Goal: Navigation & Orientation: Find specific page/section

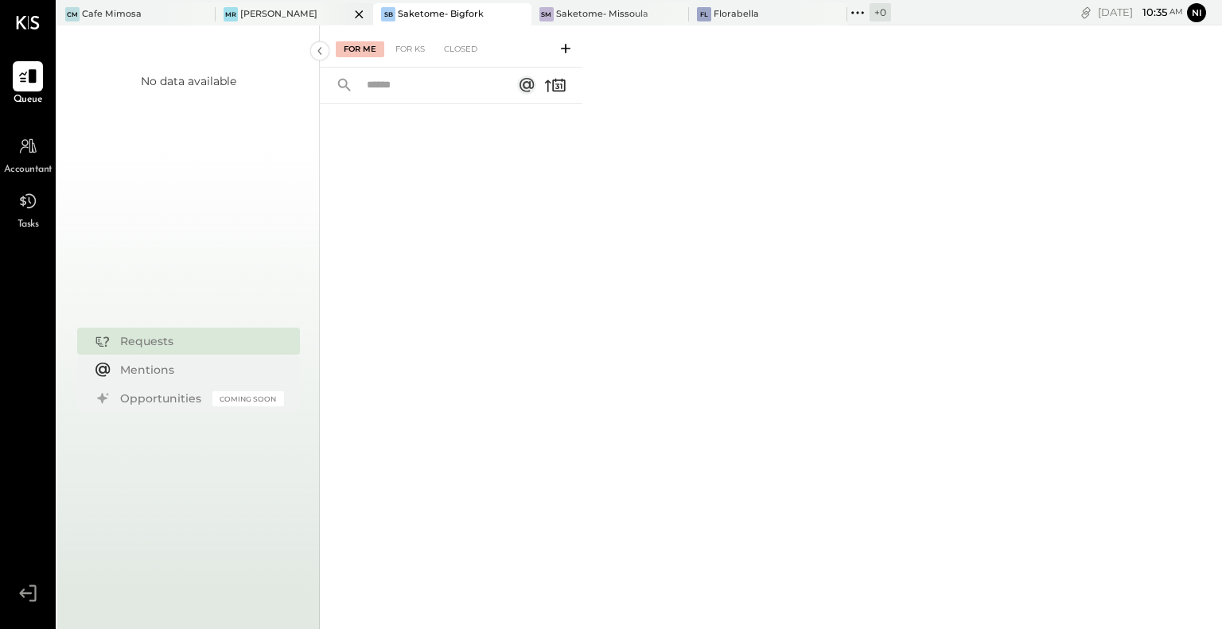
click at [267, 12] on div "[PERSON_NAME]" at bounding box center [278, 14] width 77 height 13
click at [454, 12] on div "Saketome- Bigfork" at bounding box center [441, 14] width 86 height 13
click at [582, 12] on div "Saketome- Missoula" at bounding box center [602, 14] width 92 height 13
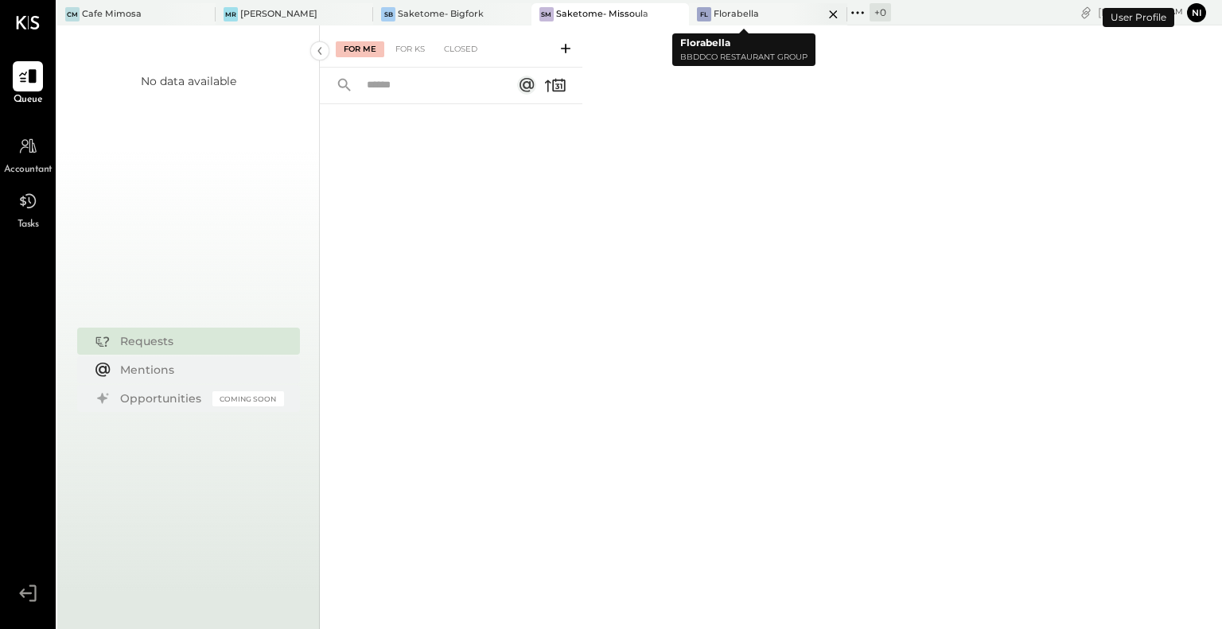
click at [719, 14] on div "Florabella" at bounding box center [736, 14] width 45 height 13
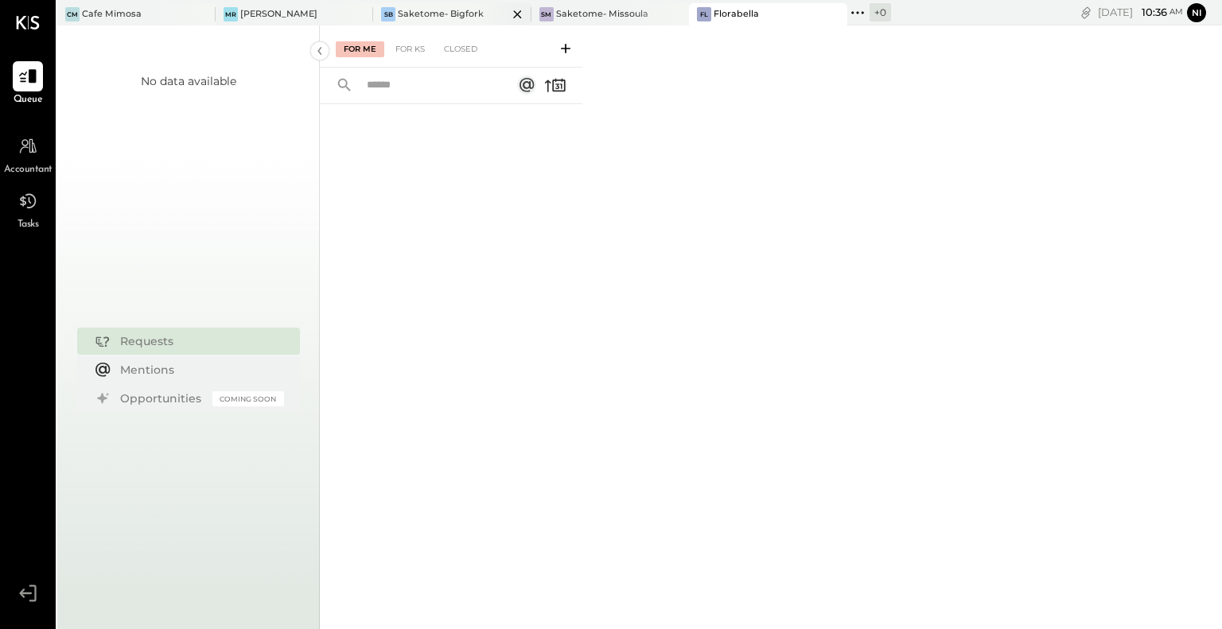
click at [433, 14] on div "Saketome- Bigfork" at bounding box center [441, 14] width 86 height 13
click at [30, 153] on icon at bounding box center [28, 146] width 18 height 16
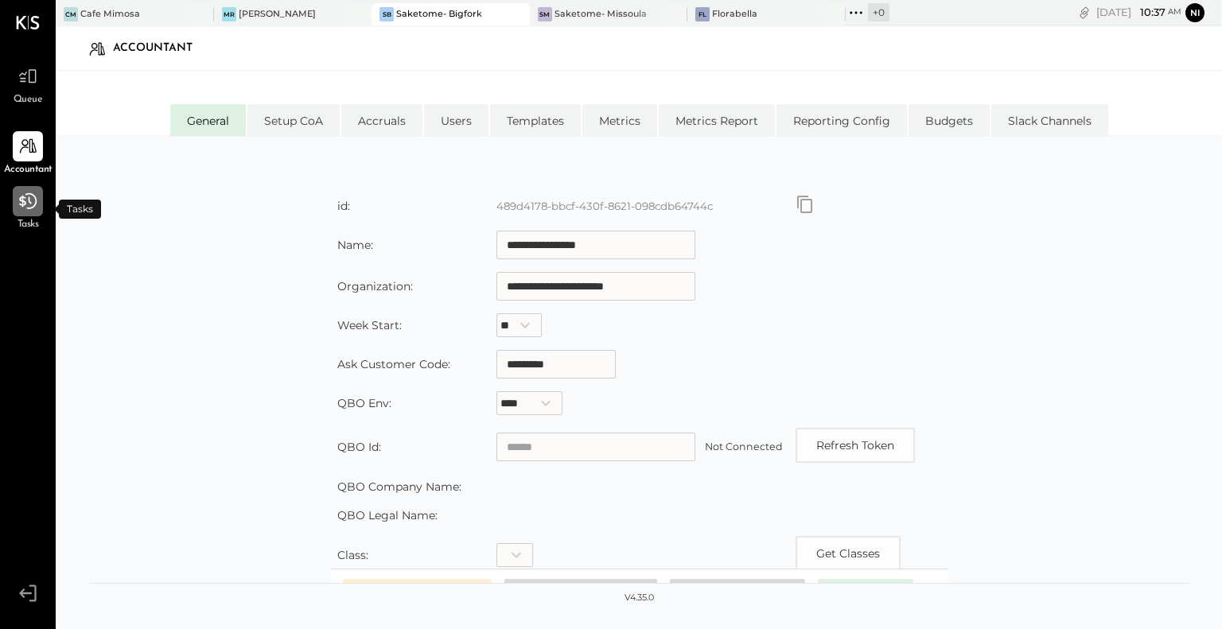
click at [24, 210] on icon at bounding box center [28, 201] width 21 height 21
